Goal: Transaction & Acquisition: Purchase product/service

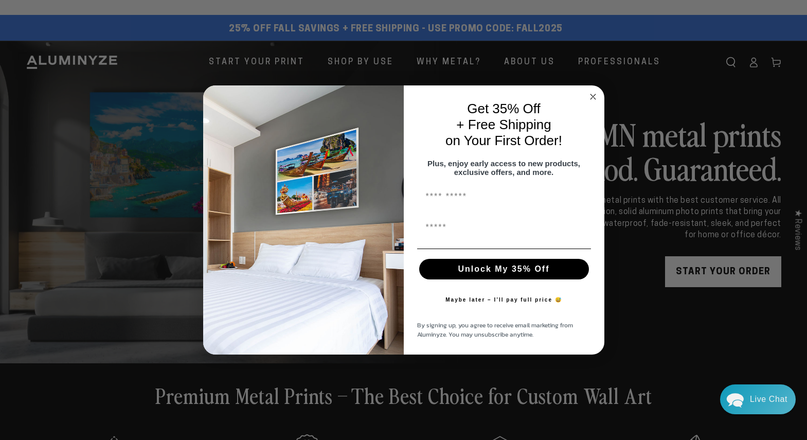
click at [592, 94] on icon "Close dialog" at bounding box center [592, 96] width 5 height 5
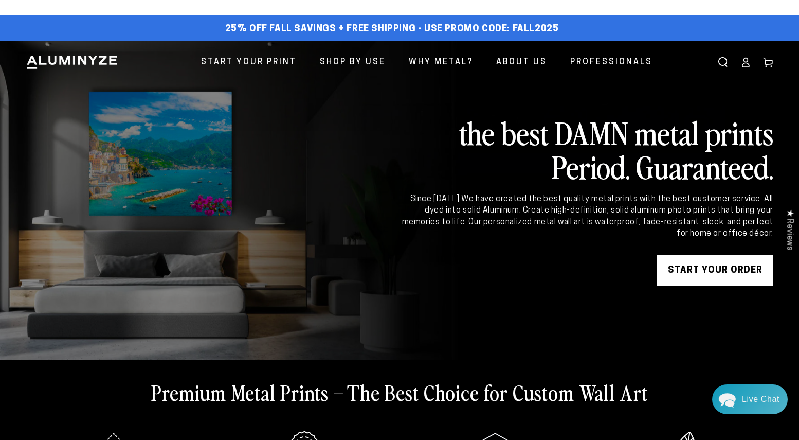
click at [702, 278] on link "START YOUR Order" at bounding box center [715, 269] width 116 height 31
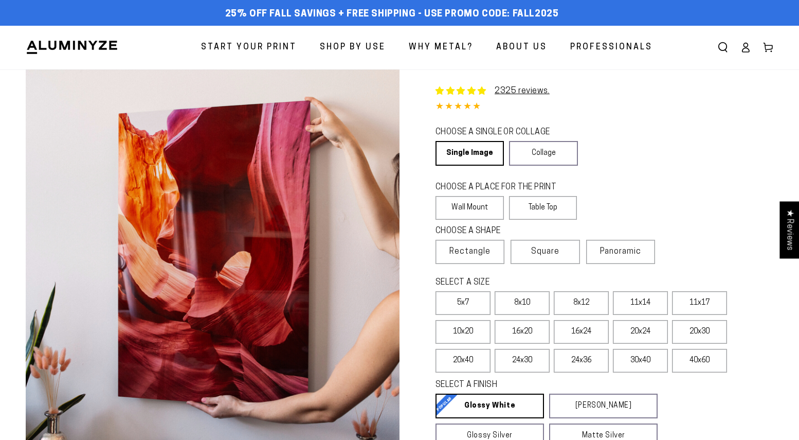
select select "**********"
click at [582, 334] on label "16x24" at bounding box center [581, 332] width 55 height 24
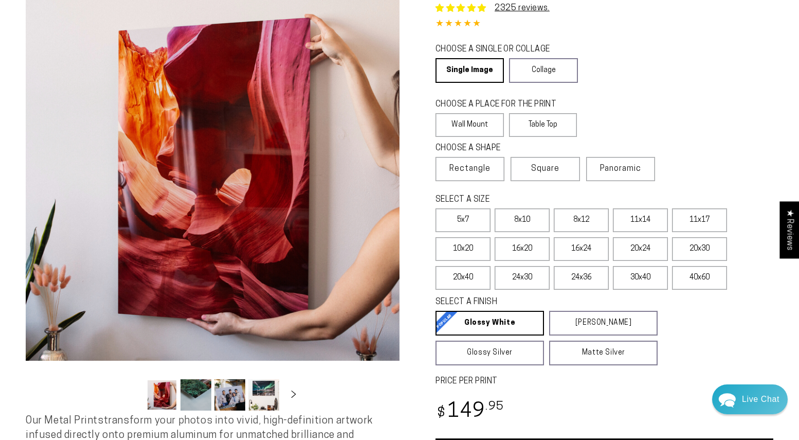
scroll to position [86, 0]
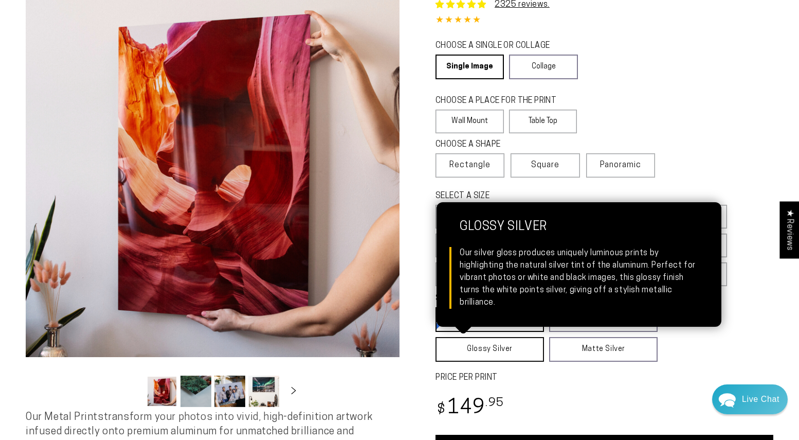
click at [457, 351] on link "Glossy Silver Glossy Silver Our silver gloss produces uniquely luminous prints …" at bounding box center [489, 349] width 108 height 25
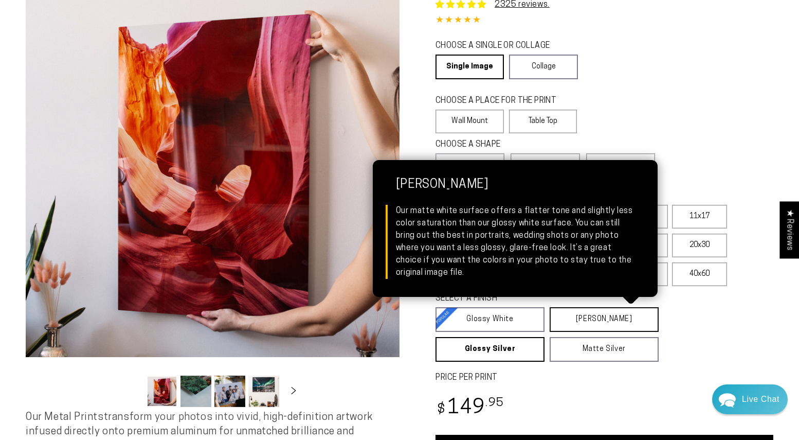
click at [602, 325] on link "Matte White Matte White Our matte white surface offers a flatter tone and sligh…" at bounding box center [604, 319] width 109 height 25
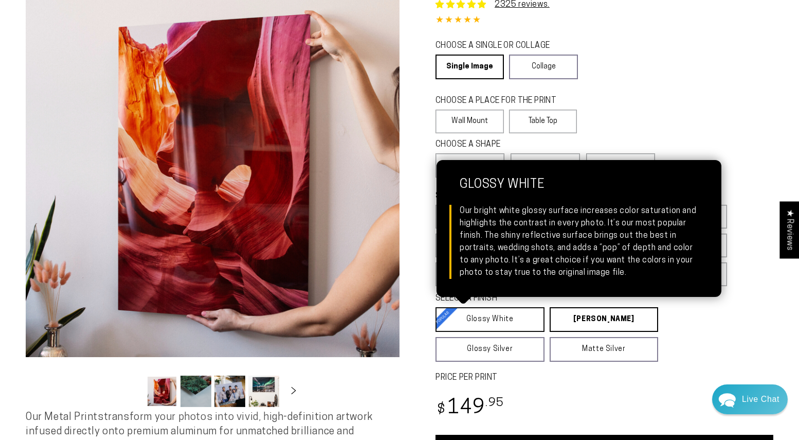
click at [488, 330] on link "Glossy White Glossy White Our bright white glossy surface increases color satur…" at bounding box center [489, 319] width 109 height 25
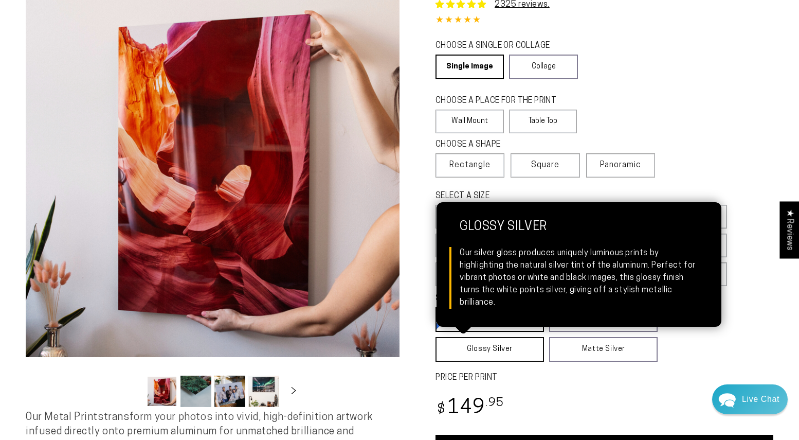
click at [487, 349] on link "Glossy Silver Glossy Silver Our silver gloss produces uniquely luminous prints …" at bounding box center [489, 349] width 108 height 25
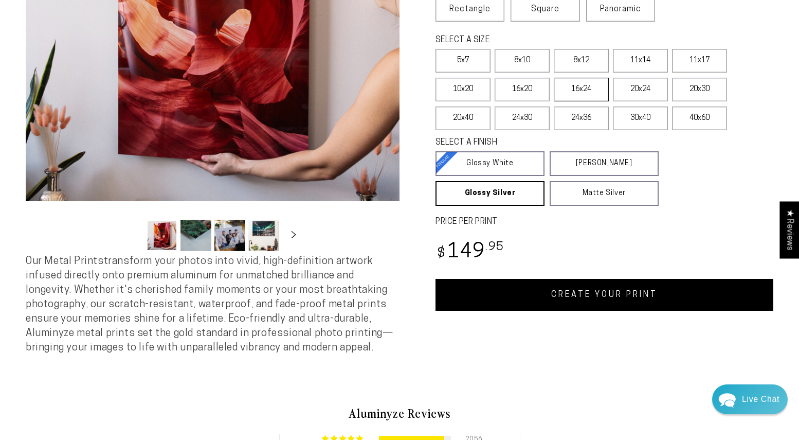
scroll to position [243, 0]
